Goal: Transaction & Acquisition: Purchase product/service

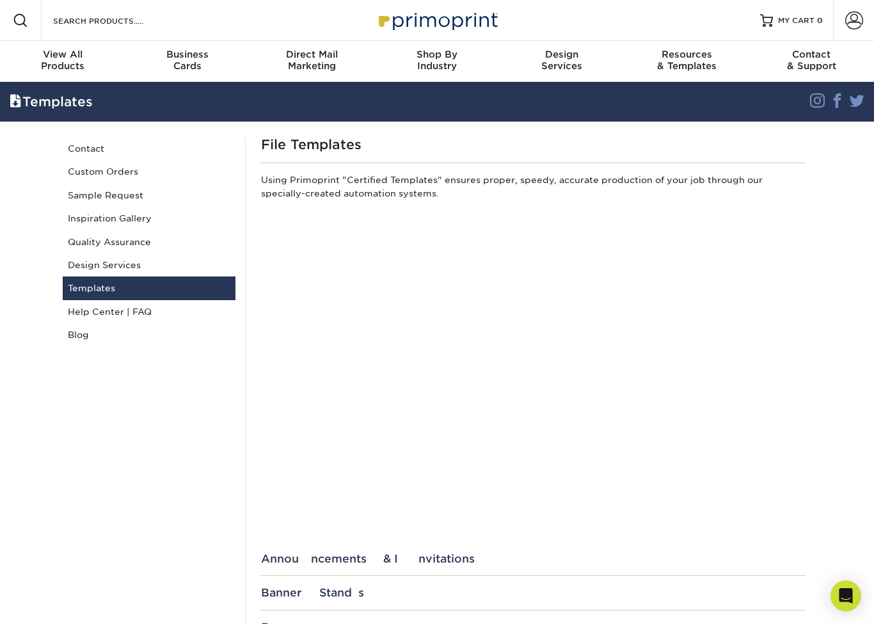
click at [58, 65] on div "View All Products" at bounding box center [62, 60] width 125 height 23
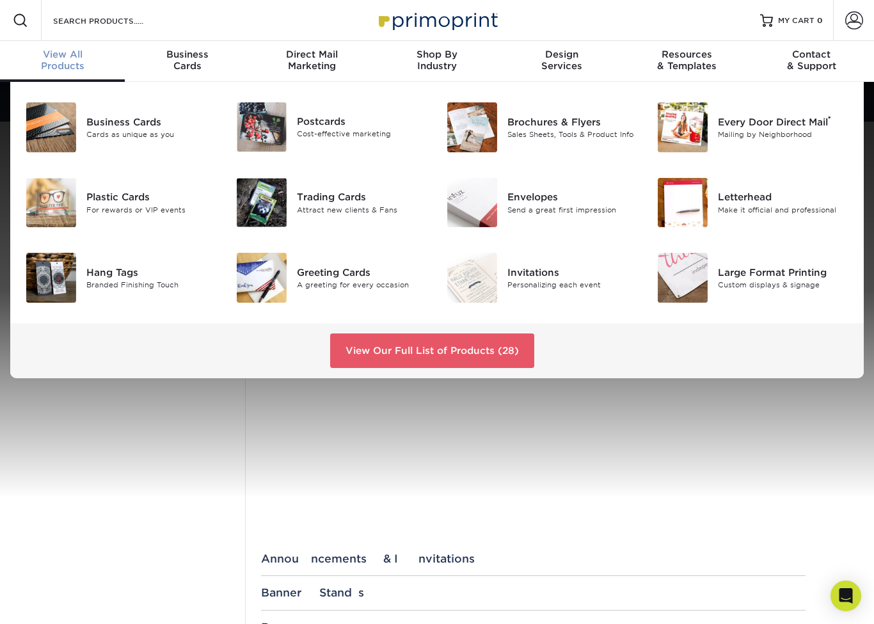
click at [338, 206] on div "Attract new clients & Fans" at bounding box center [362, 209] width 131 height 11
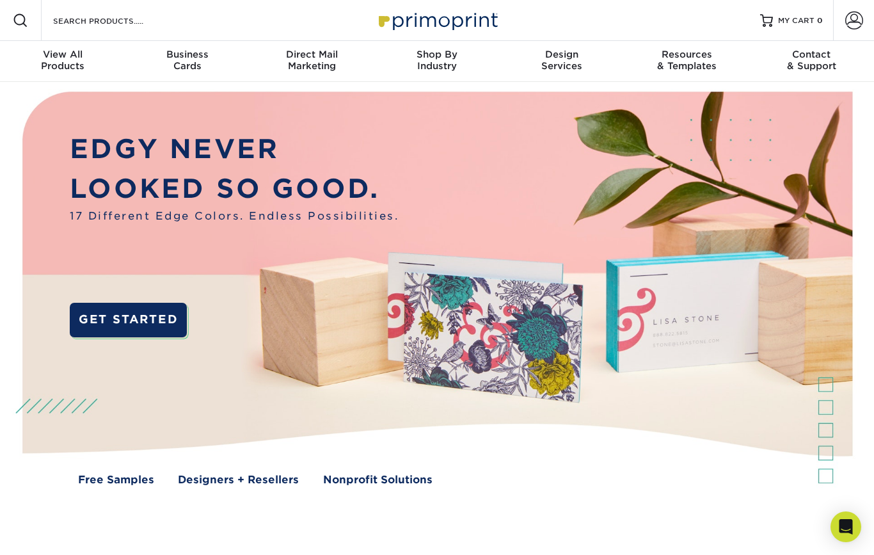
click at [63, 56] on span "View All" at bounding box center [62, 55] width 125 height 12
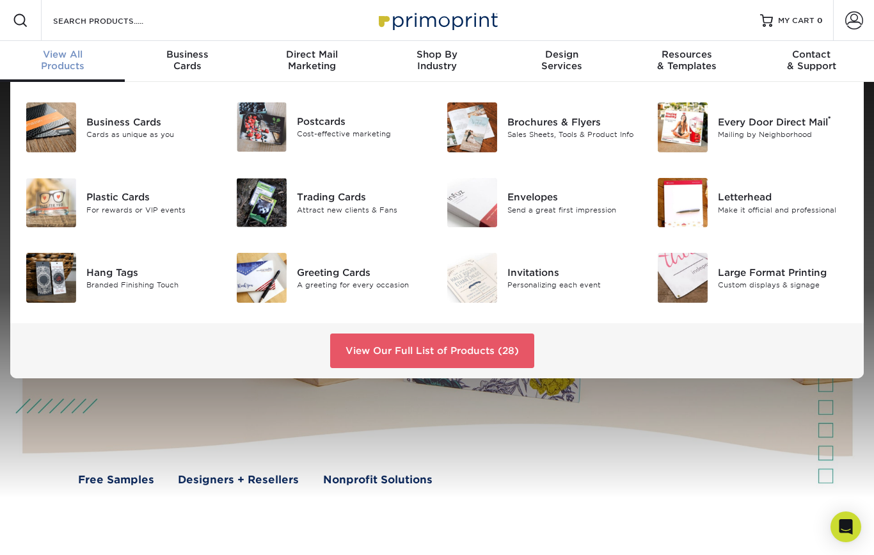
click at [321, 196] on div "Trading Cards" at bounding box center [362, 197] width 131 height 14
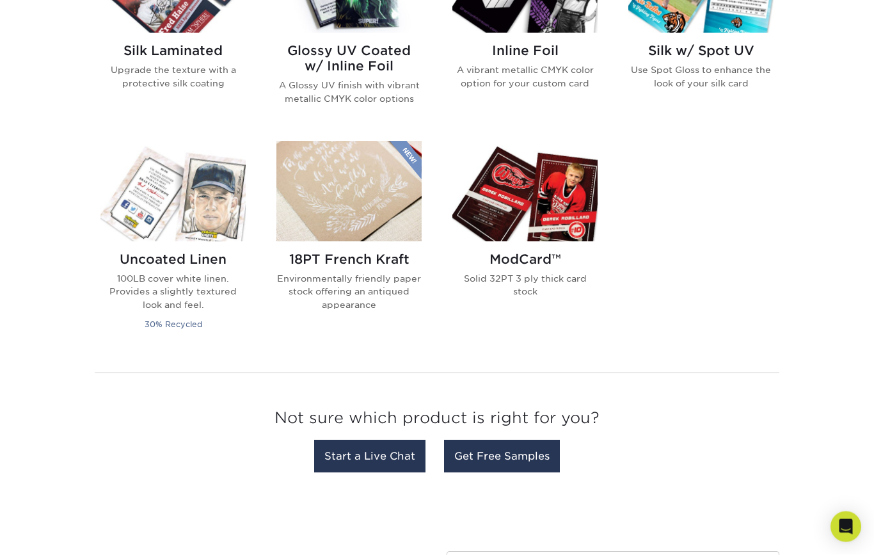
scroll to position [921, 0]
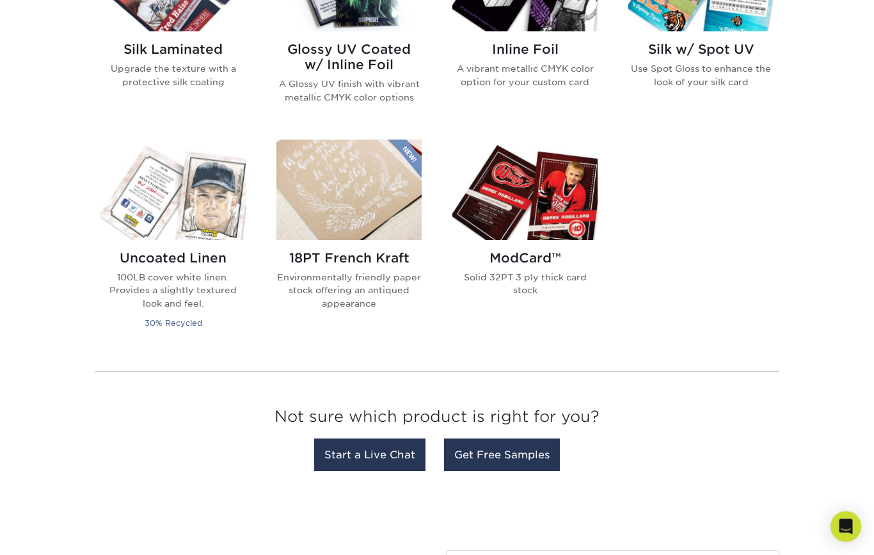
click at [177, 253] on h2 "Uncoated Linen" at bounding box center [172, 258] width 145 height 15
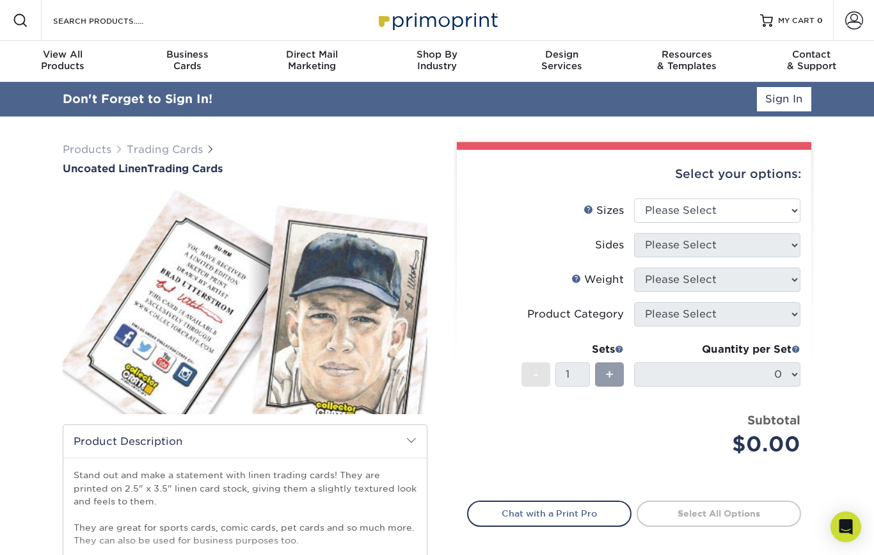
click at [793, 211] on select "Please Select 2.5" x 3.5"" at bounding box center [717, 210] width 166 height 24
select select "2.50x3.50"
click at [792, 244] on select "Please Select Print Both Sides Print Front Only" at bounding box center [717, 245] width 166 height 24
select select "13abbda7-1d64-4f25-8bb2-c179b224825d"
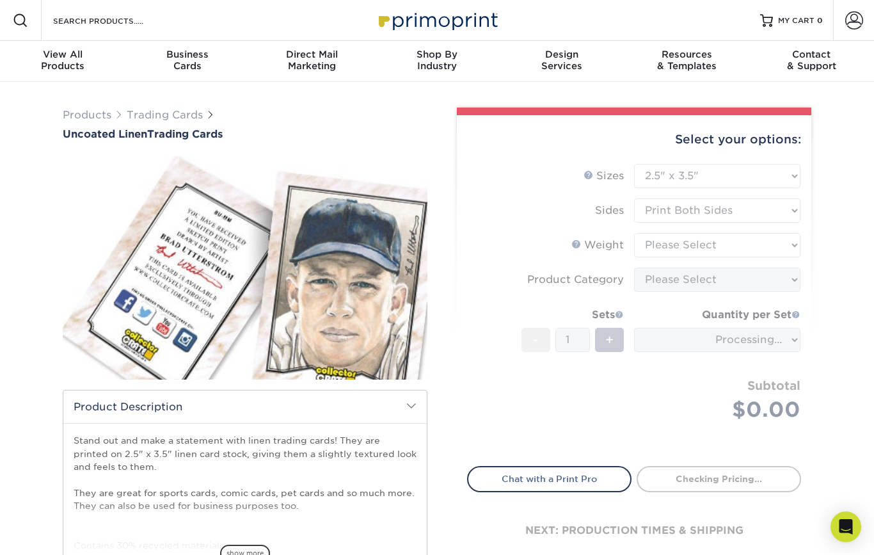
click at [786, 245] on form "Sizes Help Sizes Please Select 2.5" x 3.5" Sides Please Select 100LB -" at bounding box center [634, 307] width 334 height 287
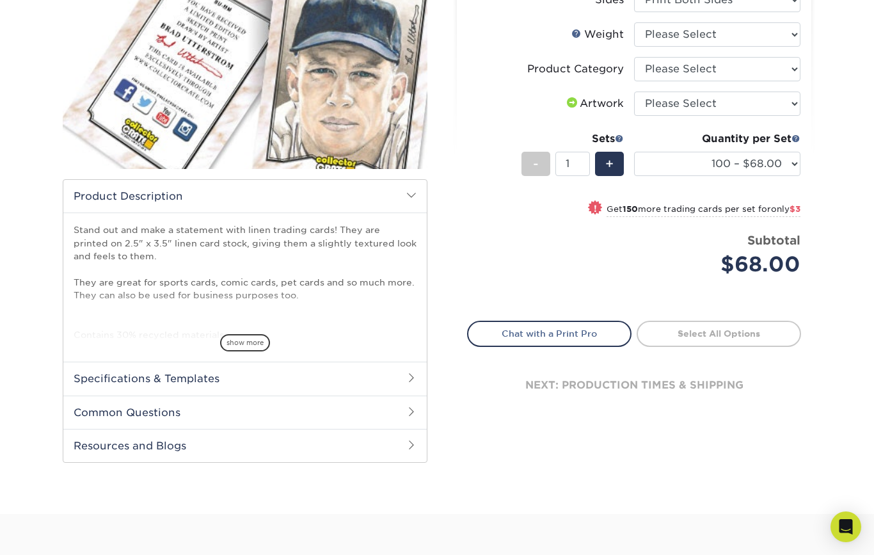
scroll to position [216, 0]
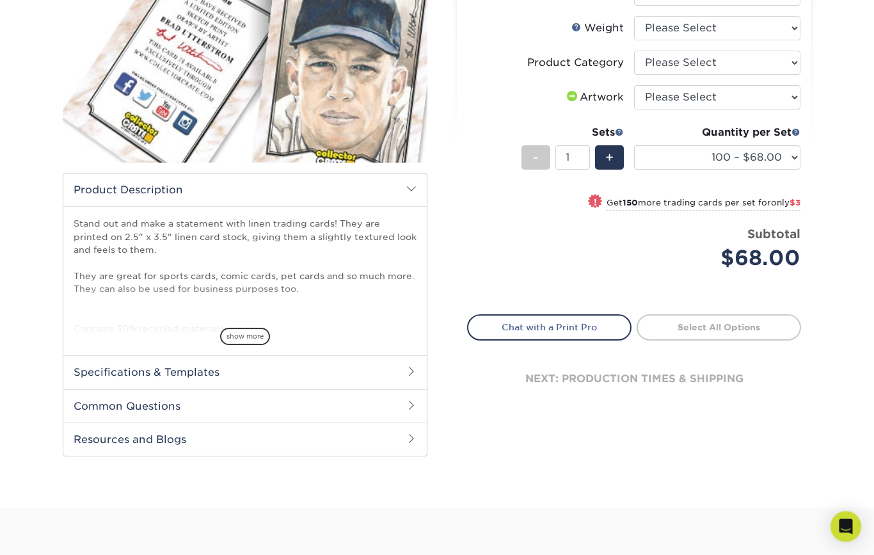
click at [583, 322] on link "Chat with a Print Pro" at bounding box center [549, 328] width 164 height 26
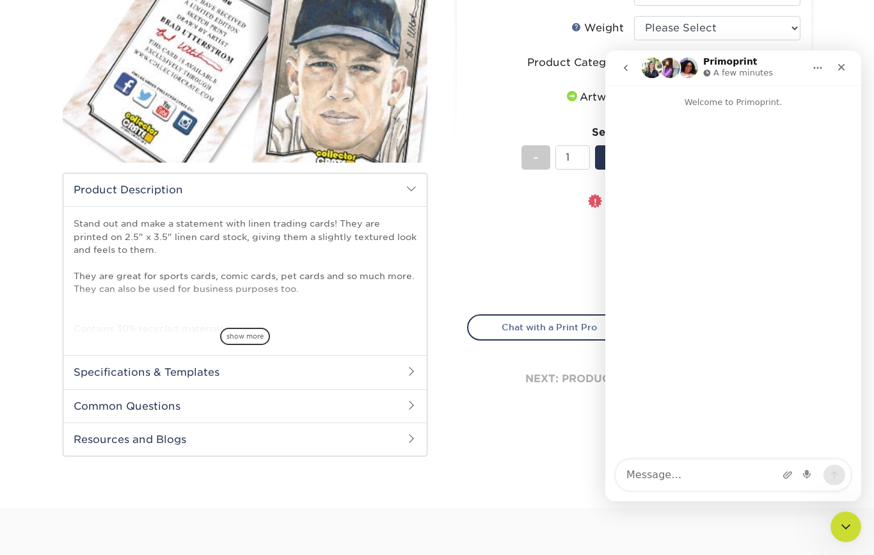
scroll to position [0, 0]
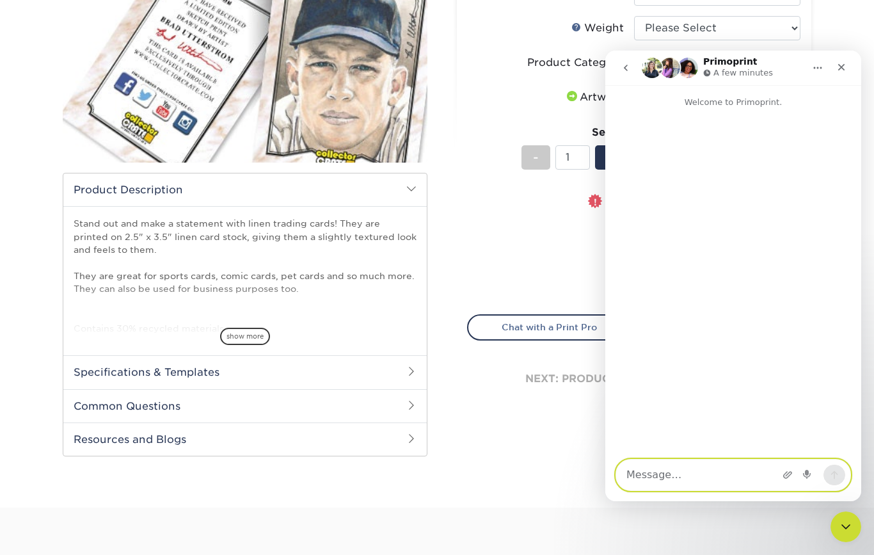
click at [689, 475] on textarea "Message…" at bounding box center [733, 474] width 234 height 31
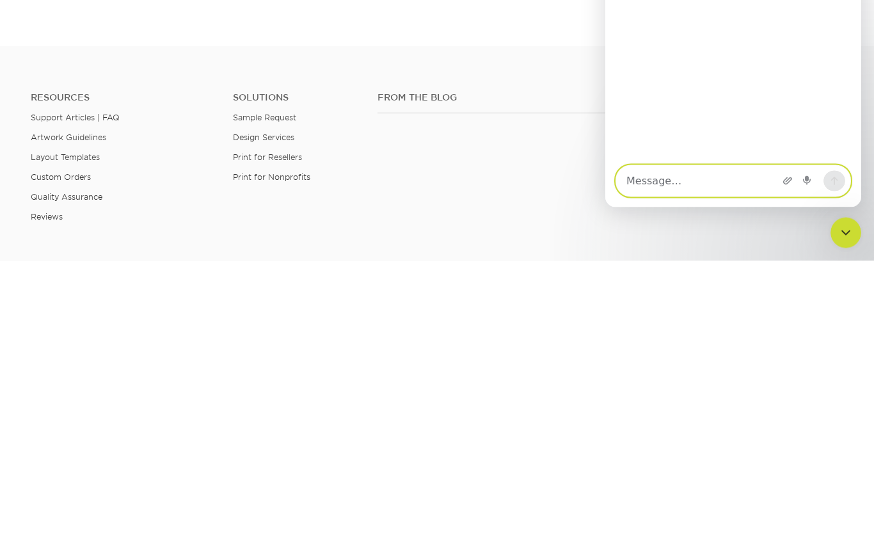
scroll to position [495, 0]
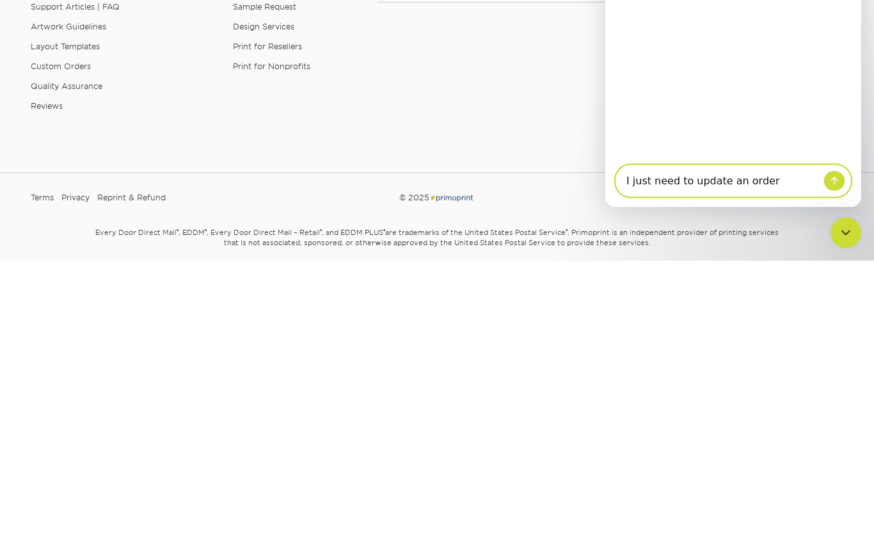
type textarea "I just need to update an order"
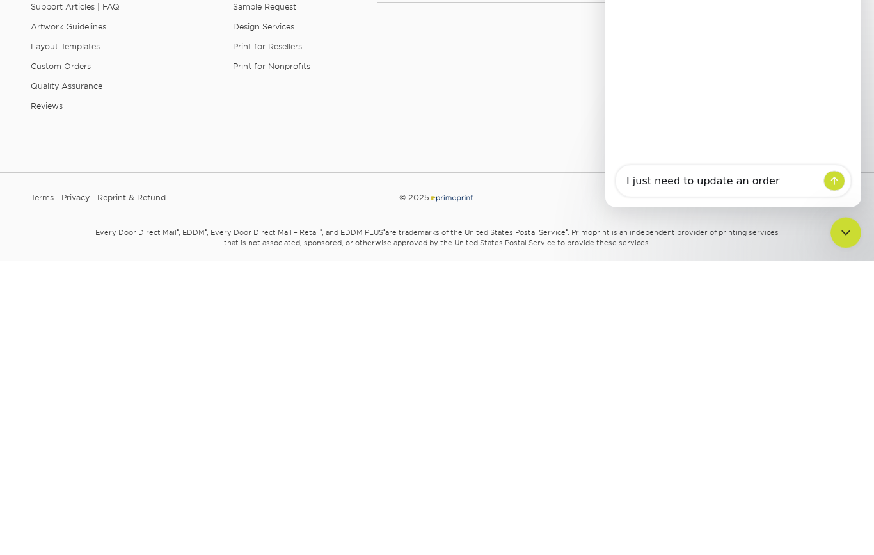
click at [835, 175] on button "Send a message…" at bounding box center [835, 181] width 22 height 20
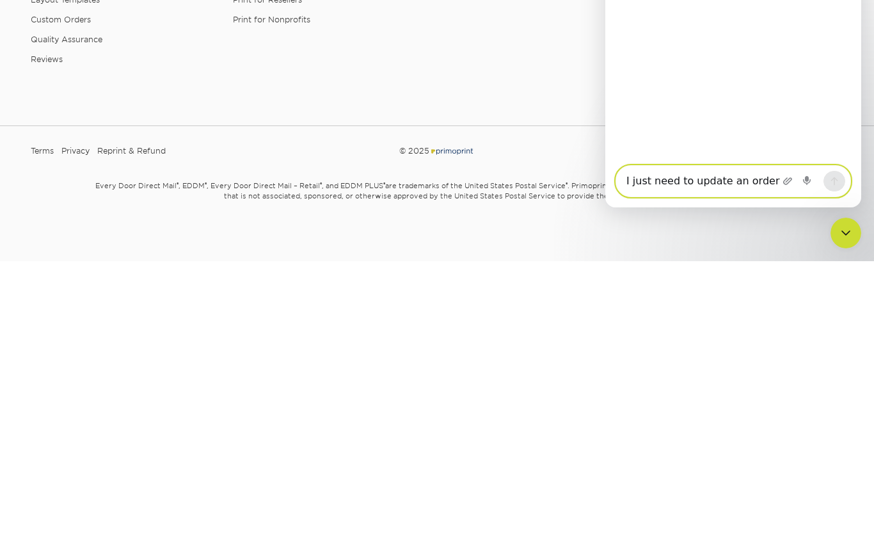
scroll to position [397, 0]
